Goal: Information Seeking & Learning: Learn about a topic

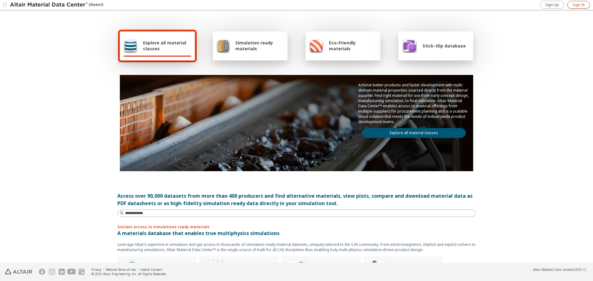
click at [581, 5] on span "Sign In" at bounding box center [578, 4] width 12 height 5
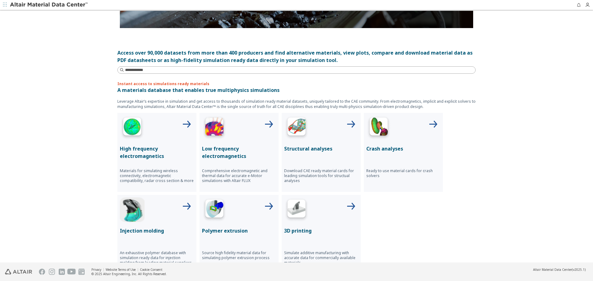
scroll to position [154, 0]
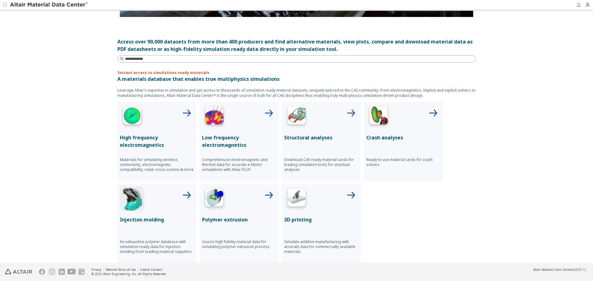
click at [188, 195] on icon at bounding box center [186, 195] width 15 height 15
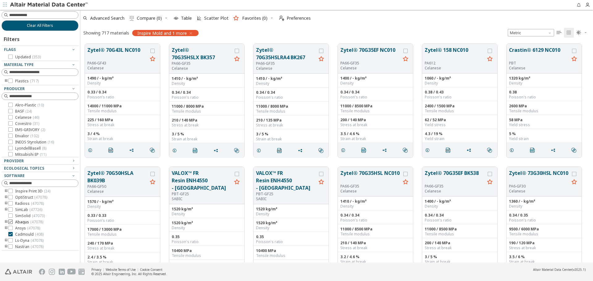
scroll to position [51, 0]
click at [10, 228] on icon at bounding box center [10, 228] width 4 height 4
click at [11, 130] on icon at bounding box center [10, 129] width 4 height 4
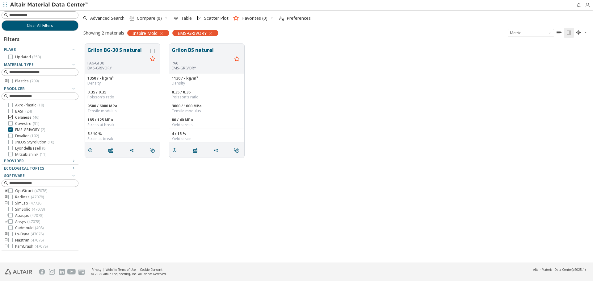
scroll to position [26, 0]
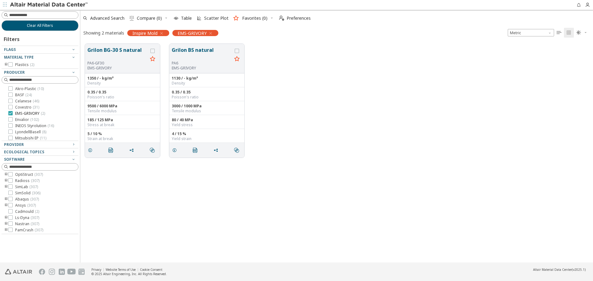
click at [10, 113] on icon at bounding box center [10, 113] width 4 height 4
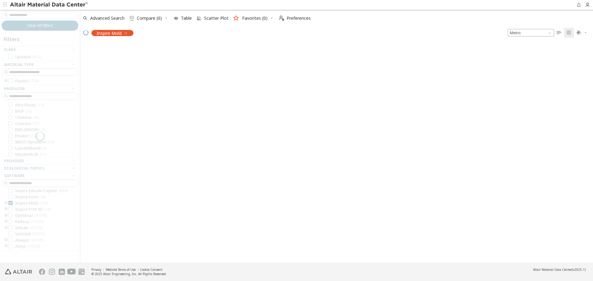
scroll to position [51, 0]
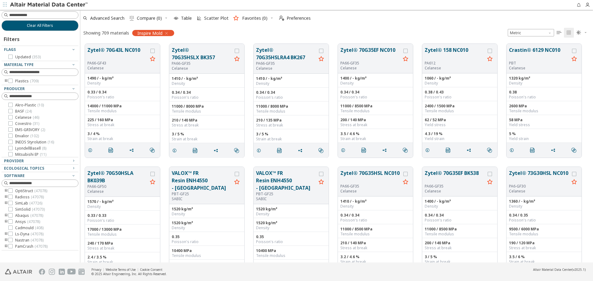
click at [6, 81] on icon "toogle group" at bounding box center [6, 81] width 4 height 5
click at [15, 86] on icon "toogle group" at bounding box center [15, 87] width 4 height 5
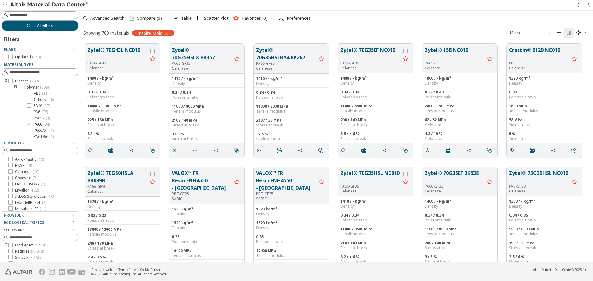
click at [30, 124] on icon at bounding box center [29, 124] width 4 height 4
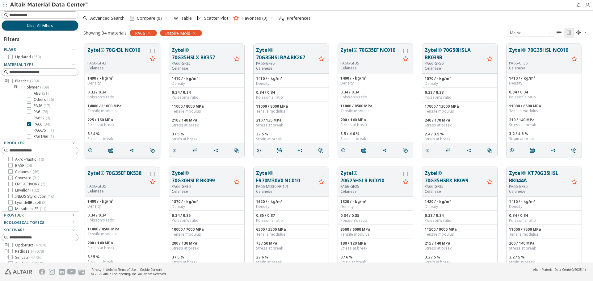
scroll to position [26, 0]
click at [31, 16] on input at bounding box center [43, 15] width 69 height 6
type input "*"
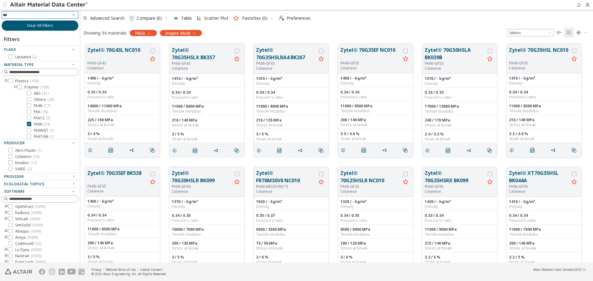
type input "****"
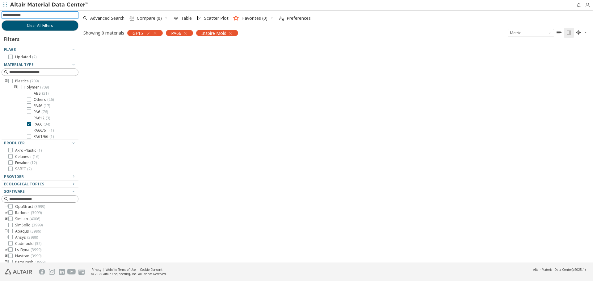
scroll to position [20, 0]
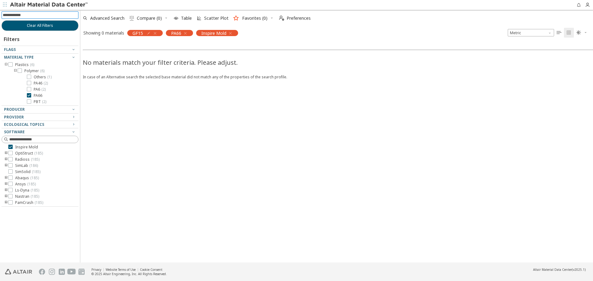
click at [156, 31] on icon "button" at bounding box center [154, 33] width 5 height 5
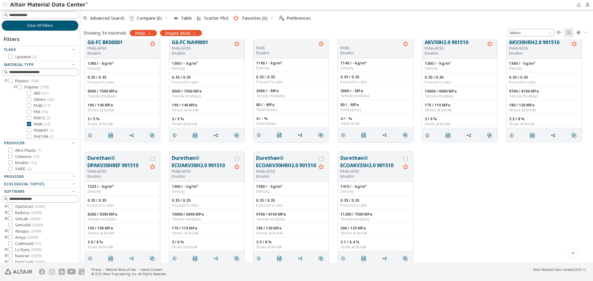
scroll to position [515, 0]
